Goal: Task Accomplishment & Management: Use online tool/utility

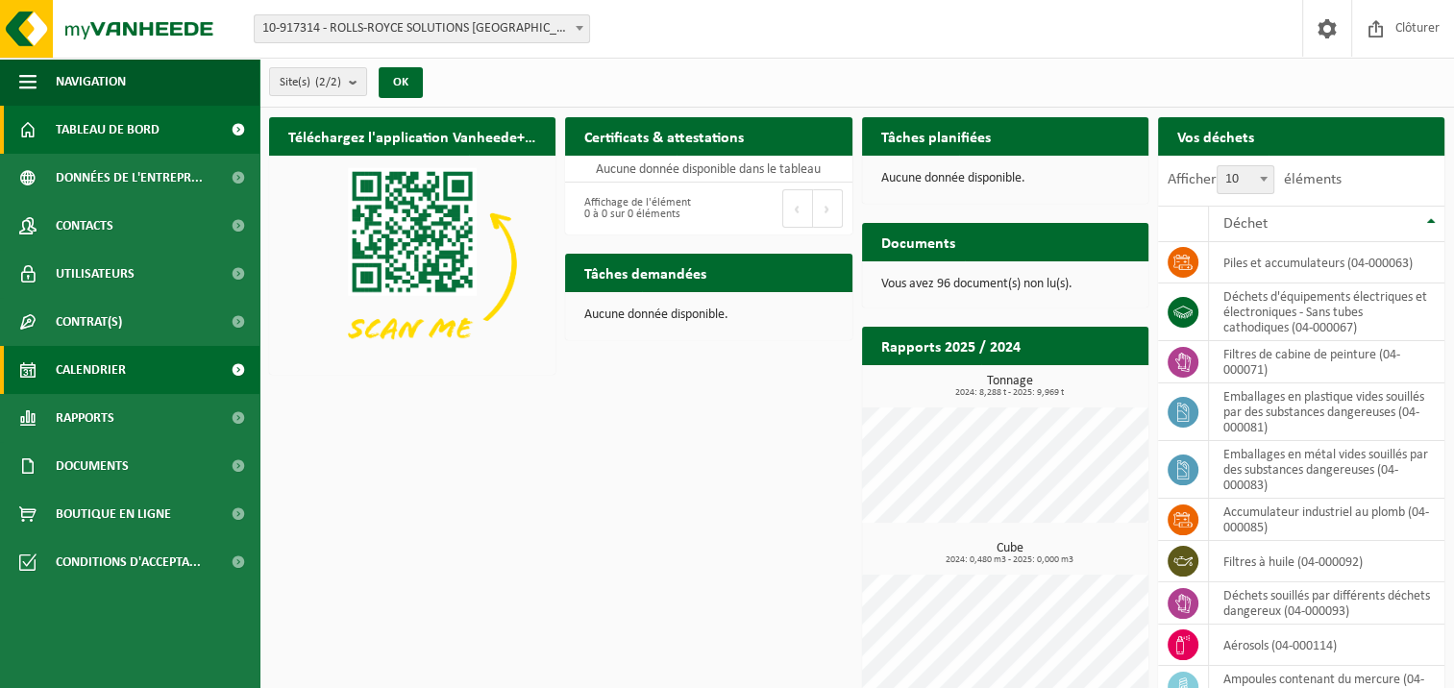
click at [91, 362] on span "Calendrier" at bounding box center [91, 370] width 70 height 48
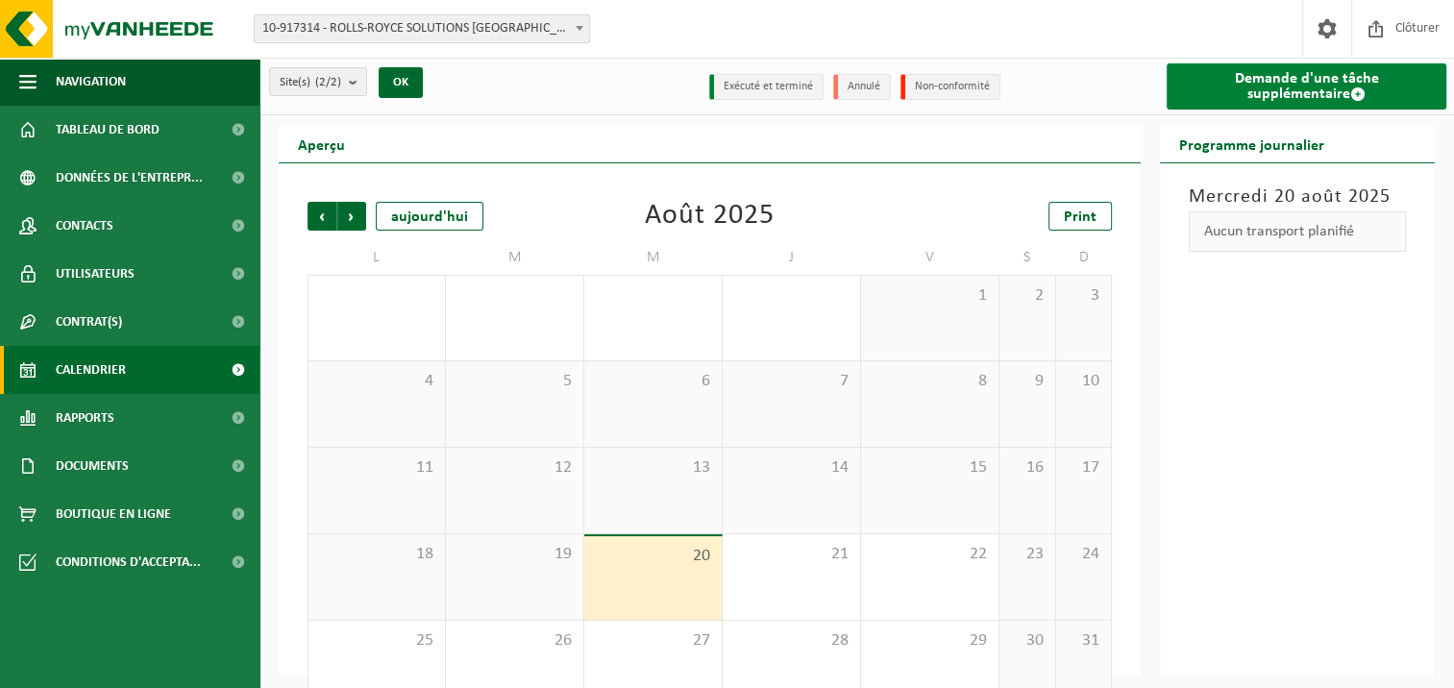
click at [1357, 83] on link "Demande d'une tâche supplémentaire" at bounding box center [1307, 86] width 280 height 46
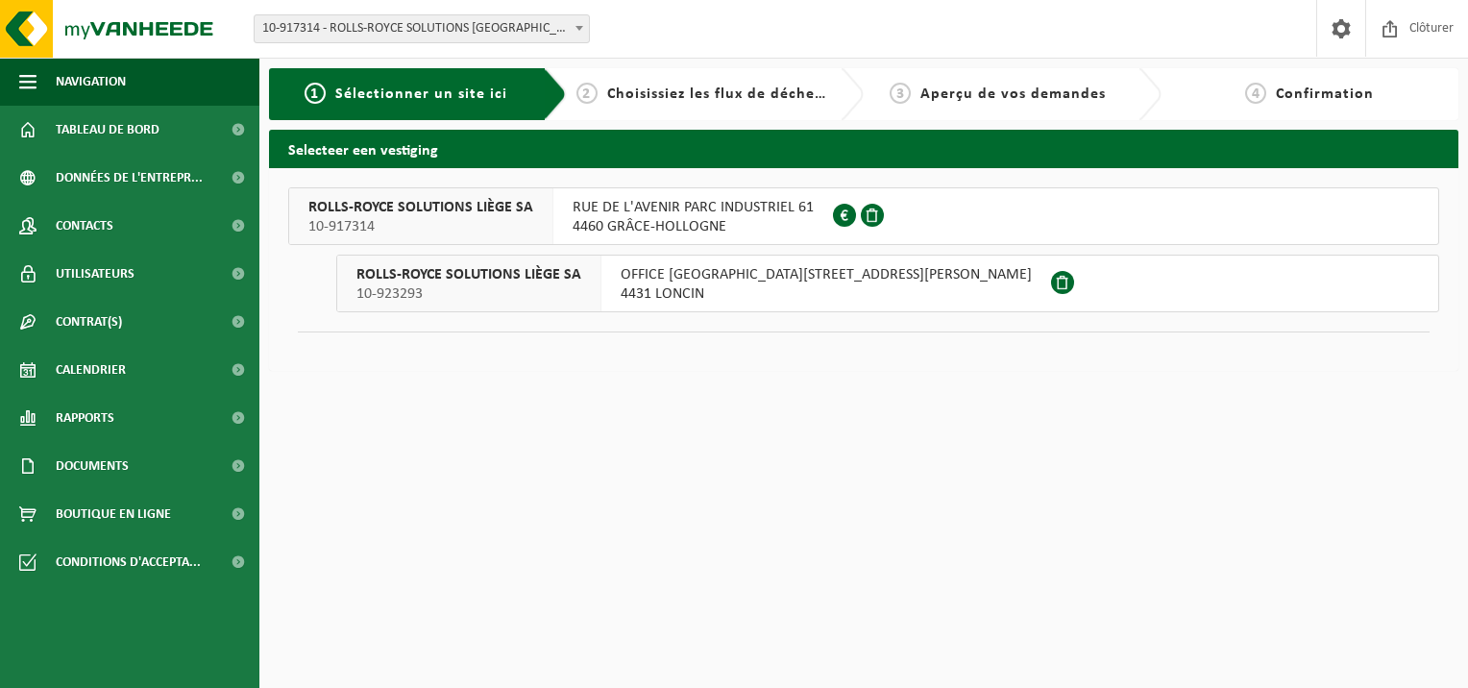
click at [710, 200] on span "RUE DE L'AVENIR PARC INDUSTRIEL 61" at bounding box center [693, 207] width 241 height 19
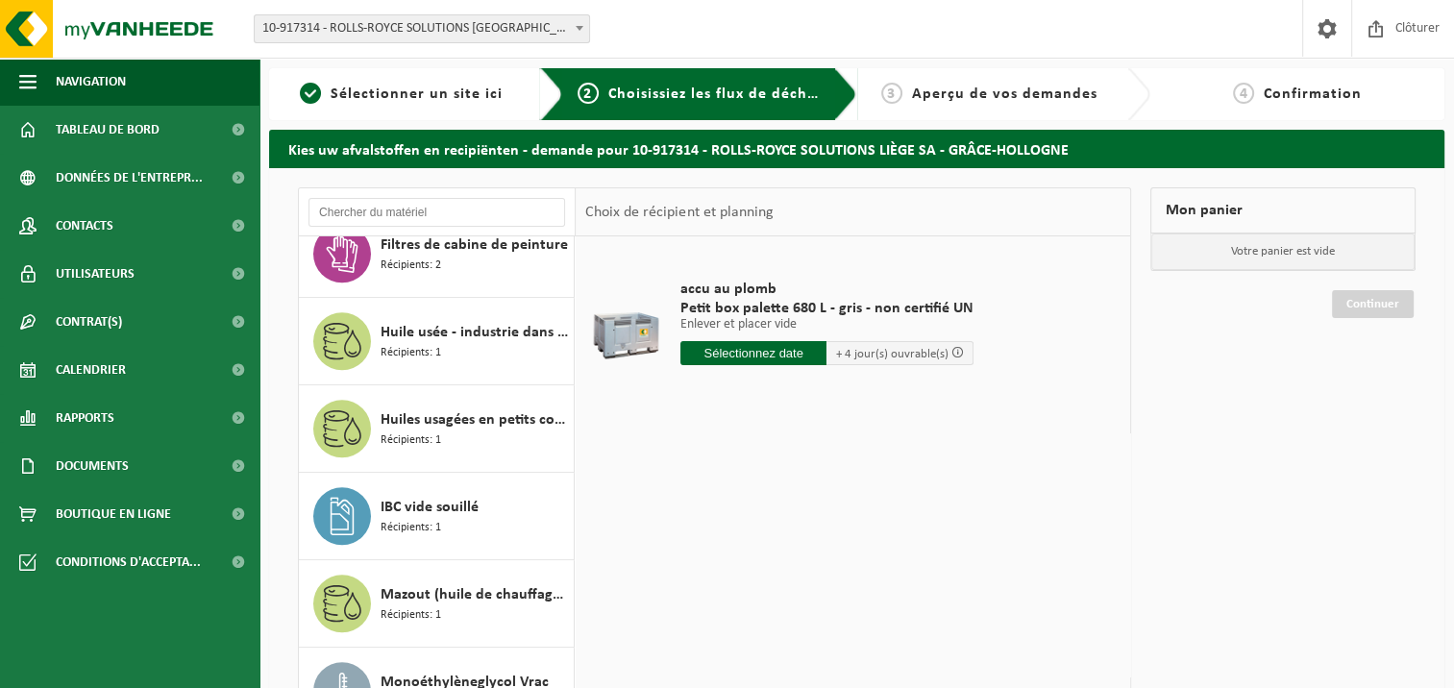
scroll to position [1167, 0]
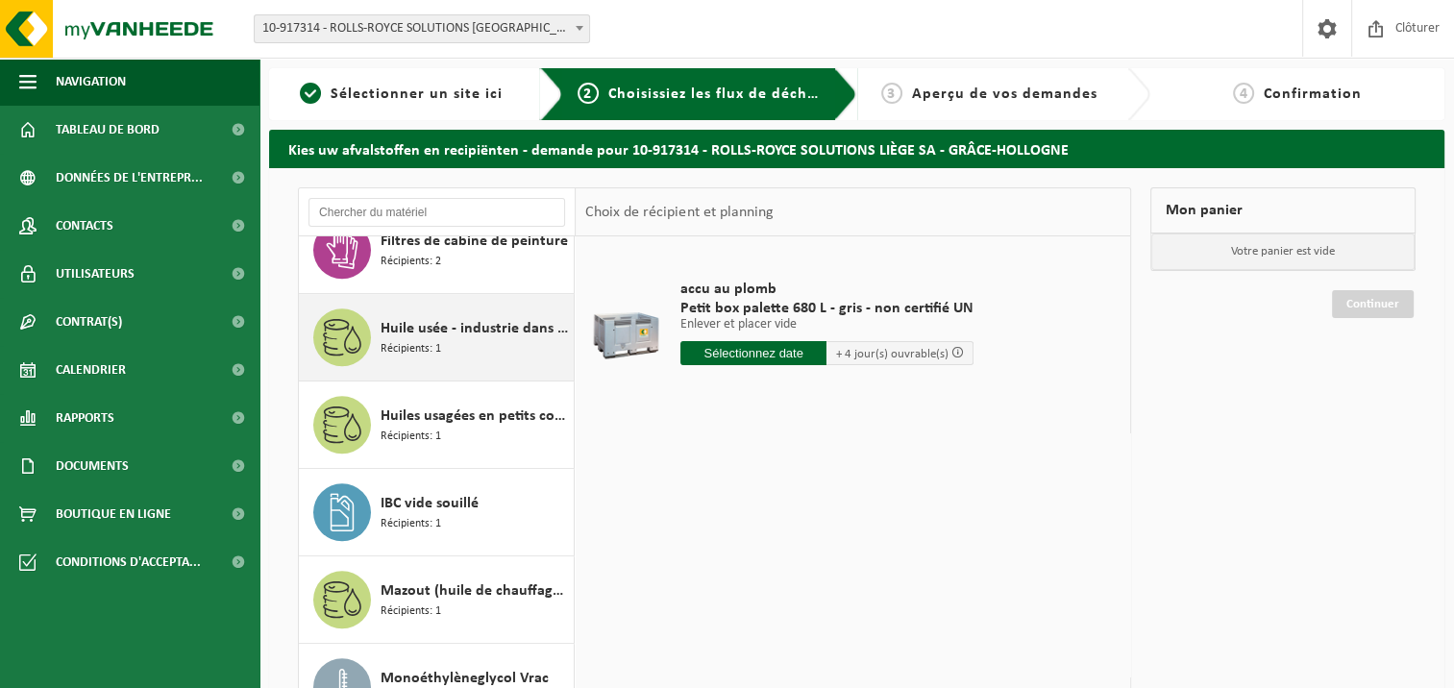
click at [494, 342] on div "Huile usée - industrie dans IBC Récipients: 1" at bounding box center [475, 337] width 188 height 58
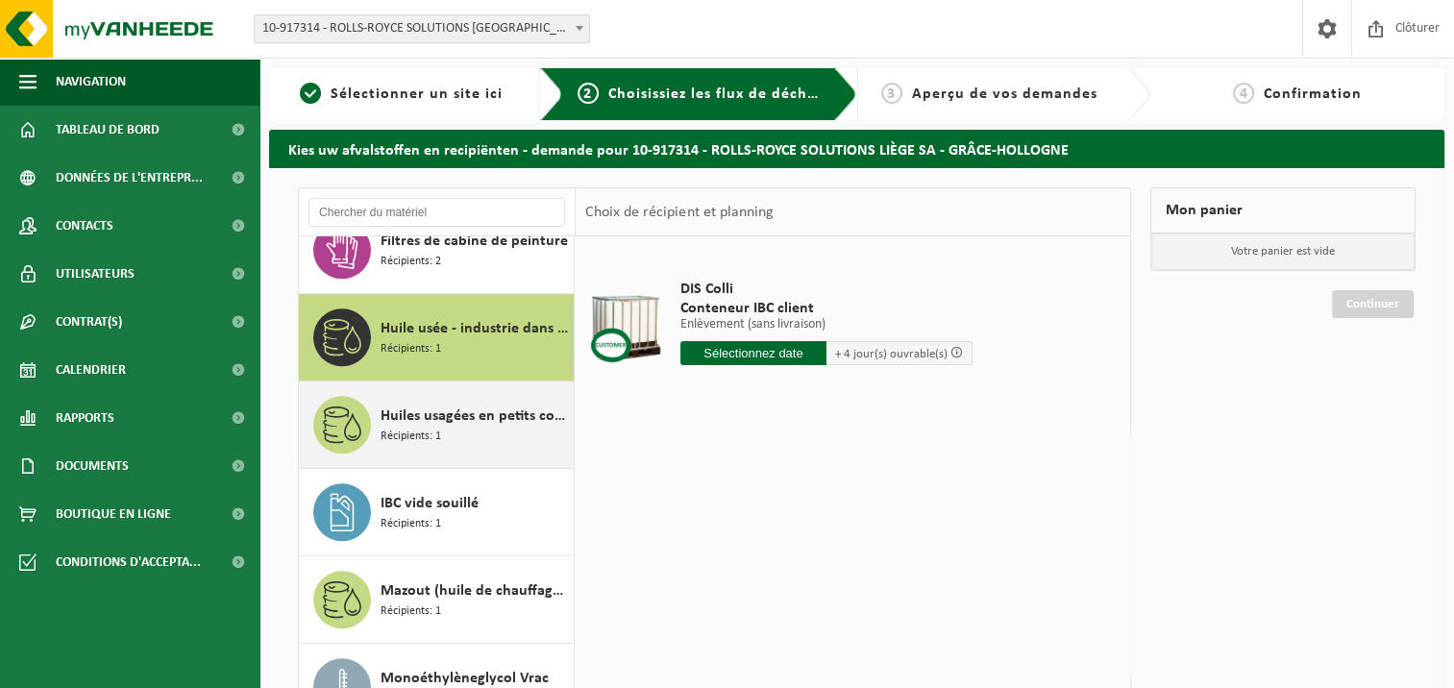
click at [406, 437] on span "Récipients: 1" at bounding box center [411, 437] width 61 height 18
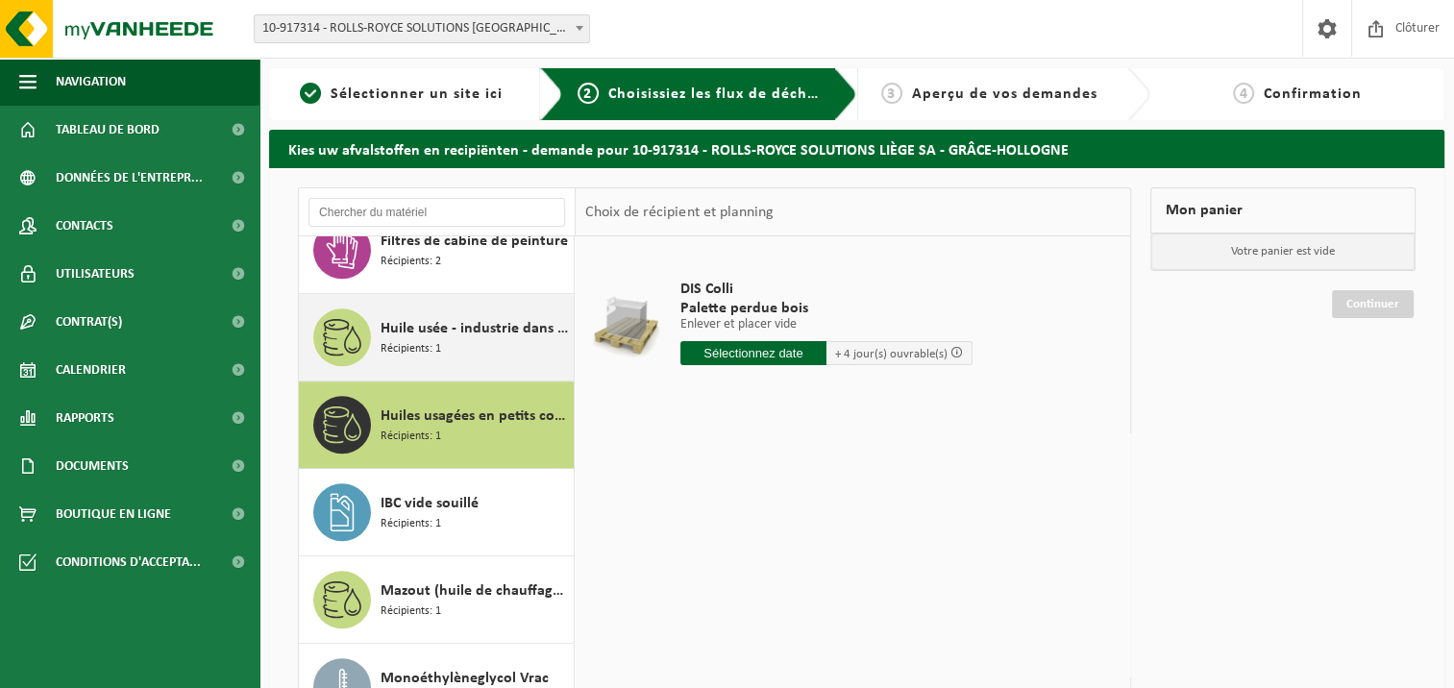
click at [481, 349] on div "Huile usée - industrie dans IBC Récipients: 1" at bounding box center [475, 337] width 188 height 58
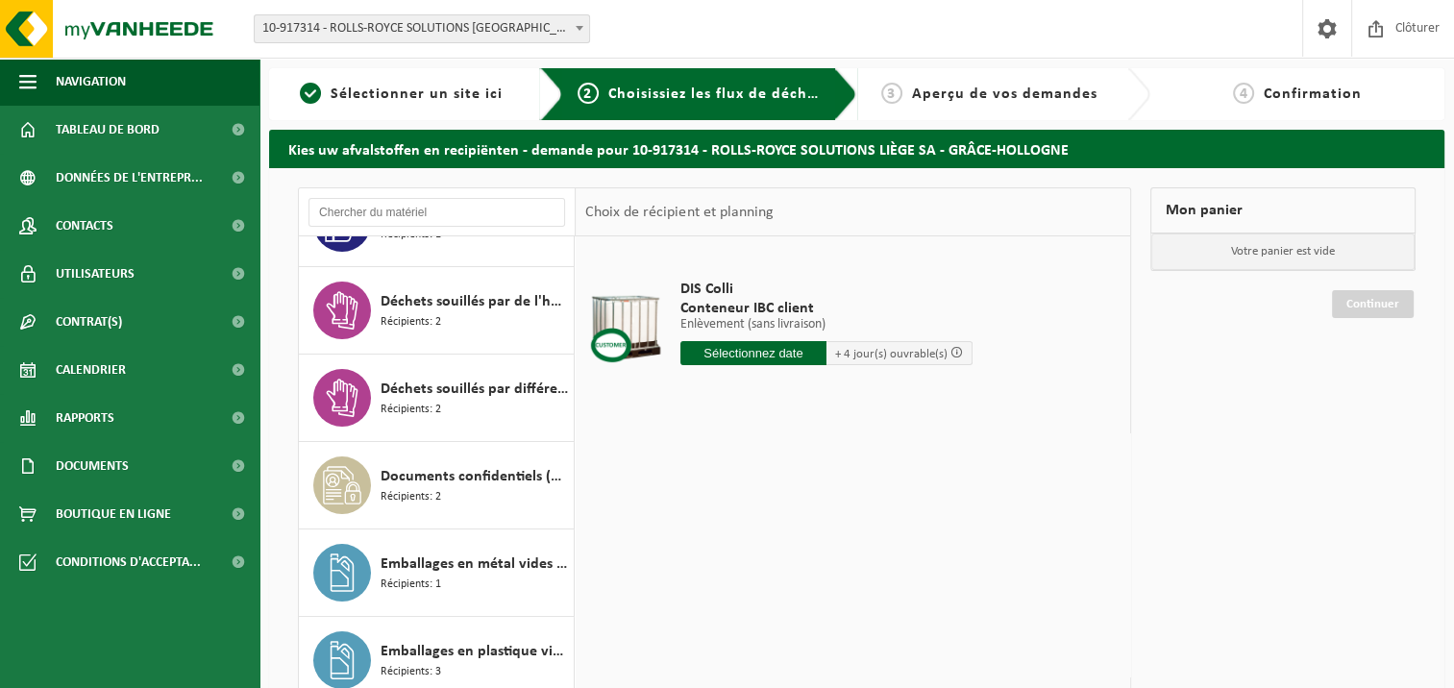
scroll to position [0, 0]
